Goal: Book appointment/travel/reservation

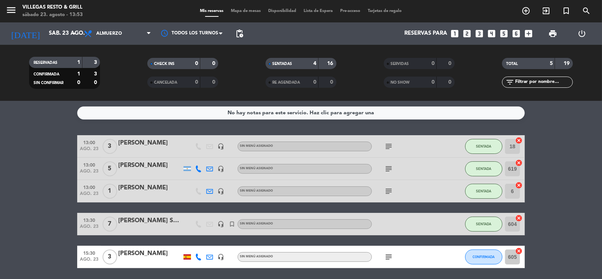
click at [490, 35] on icon "looks_4" at bounding box center [492, 34] width 10 height 10
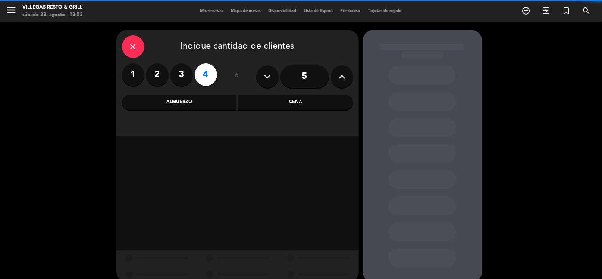
click at [196, 104] on div "Almuerzo" at bounding box center [179, 102] width 115 height 15
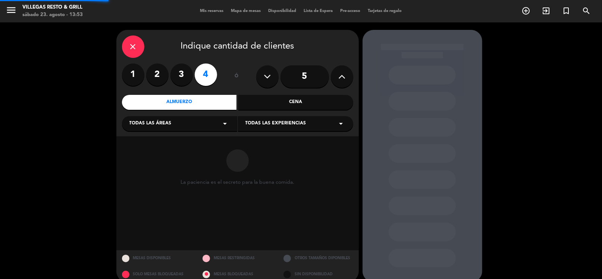
click at [177, 129] on div "Todas las áreas arrow_drop_down" at bounding box center [179, 123] width 115 height 15
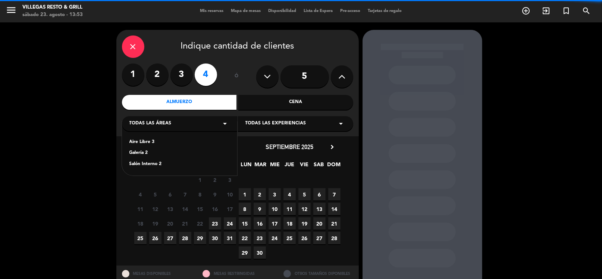
click at [158, 163] on div "Salón Interno 2" at bounding box center [179, 163] width 100 height 7
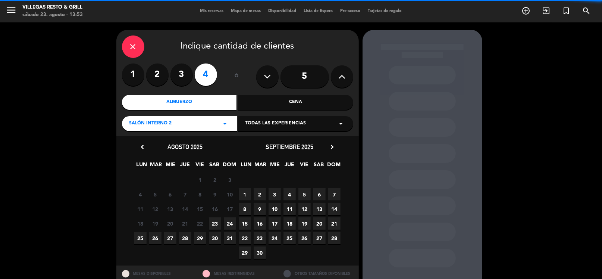
click at [216, 223] on span "23" at bounding box center [215, 223] width 12 height 12
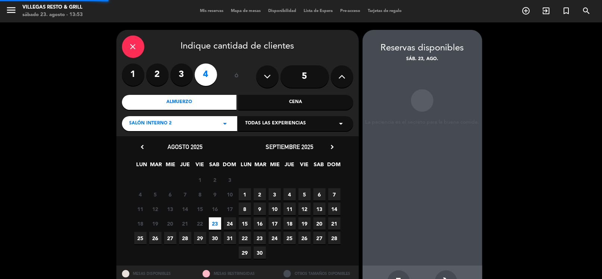
scroll to position [25, 0]
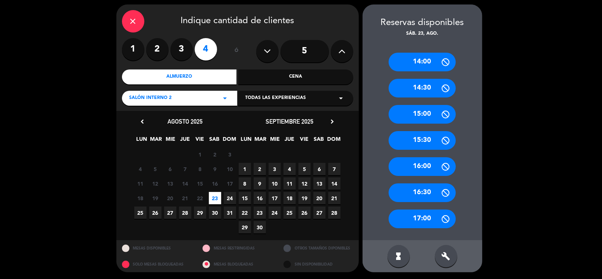
click at [428, 112] on div "15:00" at bounding box center [422, 114] width 67 height 19
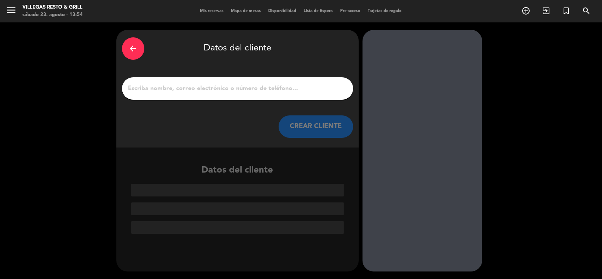
click at [215, 92] on input "1" at bounding box center [238, 88] width 220 height 10
click at [221, 90] on input "1" at bounding box center [238, 88] width 220 height 10
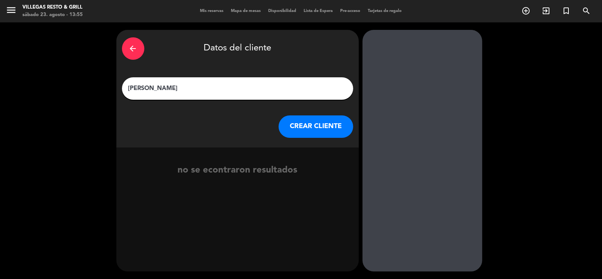
type input "[PERSON_NAME]"
click at [303, 135] on button "CREAR CLIENTE" at bounding box center [316, 126] width 75 height 22
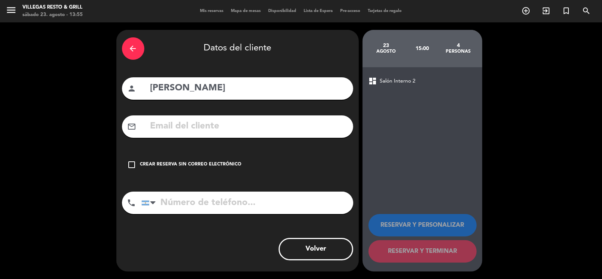
click at [204, 210] on input "tel" at bounding box center [247, 202] width 212 height 22
type input "1144409600"
click at [208, 167] on div "check_box_outline_blank Crear reserva sin correo electrónico" at bounding box center [237, 164] width 231 height 22
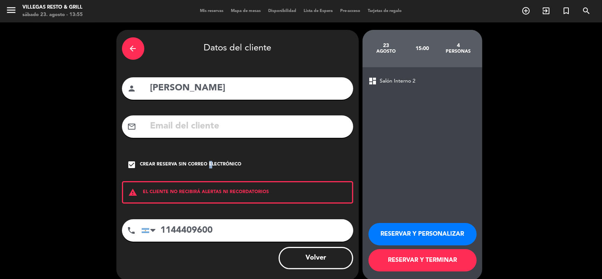
click at [387, 231] on button "RESERVAR Y PERSONALIZAR" at bounding box center [423, 234] width 108 height 22
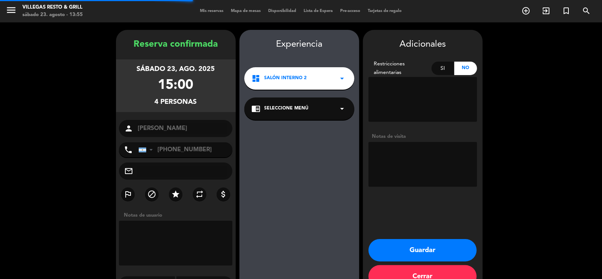
scroll to position [19, 0]
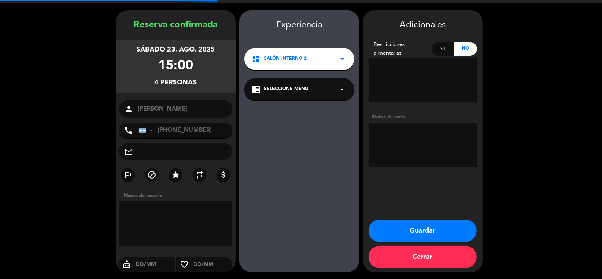
click at [396, 150] on textarea at bounding box center [423, 144] width 109 height 45
type textarea "AIRE LIBRE"
click at [389, 229] on button "Guardar" at bounding box center [423, 230] width 108 height 22
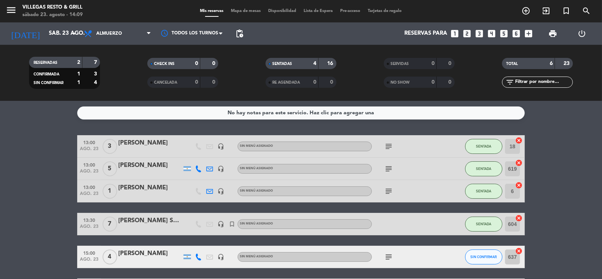
click at [52, 46] on div "RESERVADAS 2 7 CONFIRMADA 1 3 SIN CONFIRMAR 1 4 CHECK INS 0 0 CANCELADA 0 0 SEN…" at bounding box center [301, 73] width 602 height 56
click at [53, 29] on input "sáb. 23 ago." at bounding box center [81, 33] width 73 height 14
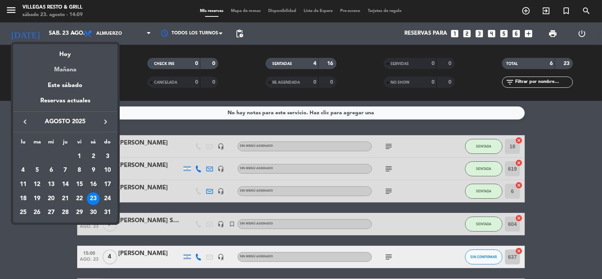
click at [66, 70] on div "Mañana" at bounding box center [65, 66] width 104 height 15
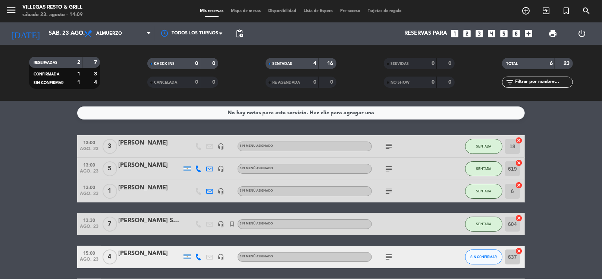
type input "dom. 24 ago."
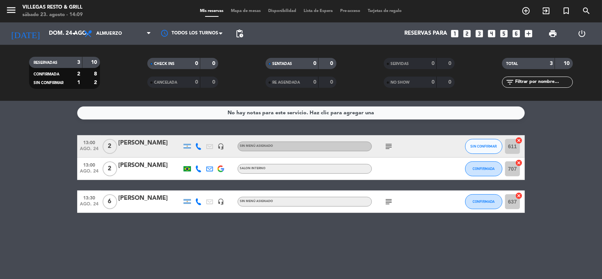
click at [139, 195] on div "[PERSON_NAME]" at bounding box center [149, 198] width 63 height 10
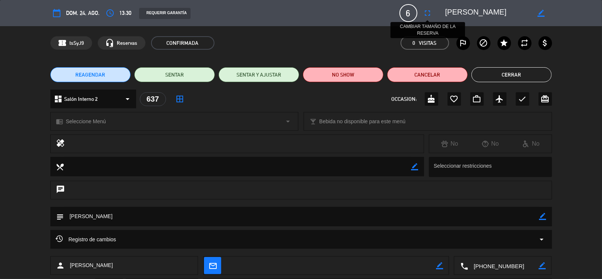
click at [425, 15] on icon "fullscreen" at bounding box center [427, 13] width 9 height 9
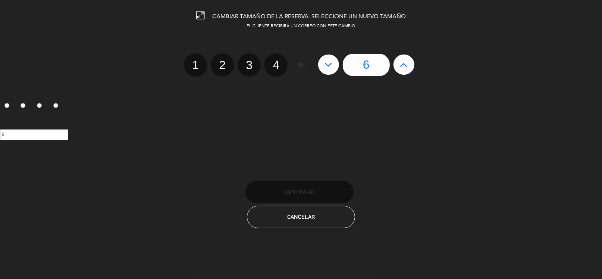
click at [405, 65] on icon at bounding box center [404, 65] width 8 height 12
type input "7"
click at [405, 65] on icon at bounding box center [404, 65] width 8 height 12
type input "8"
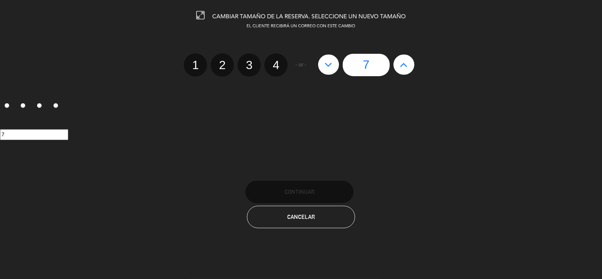
type input "8"
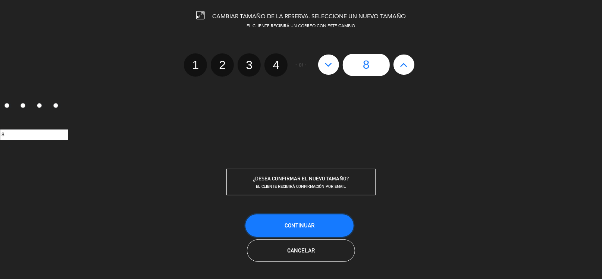
click at [297, 219] on button "Continuar" at bounding box center [299, 225] width 108 height 22
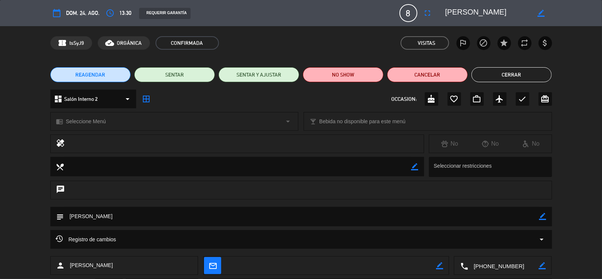
click at [515, 75] on button "Cerrar" at bounding box center [512, 74] width 81 height 15
